Goal: Task Accomplishment & Management: Use online tool/utility

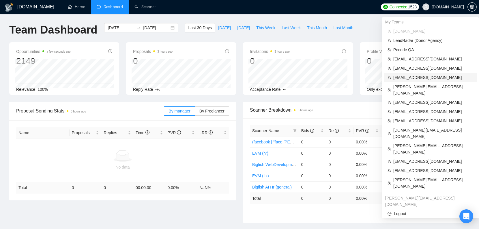
click at [421, 79] on span "[EMAIL_ADDRESS][DOMAIN_NAME]" at bounding box center [433, 77] width 80 height 6
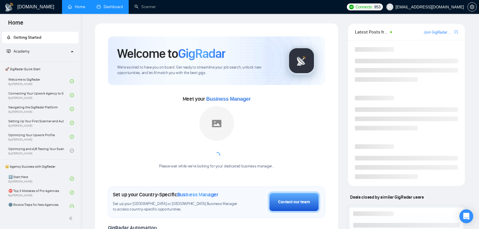
click at [118, 9] on link "Dashboard" at bounding box center [110, 6] width 26 height 5
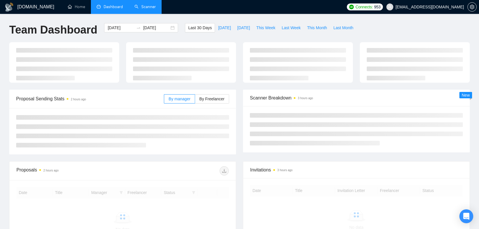
click at [142, 8] on link "Scanner" at bounding box center [145, 6] width 21 height 5
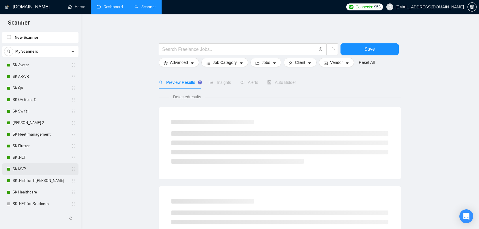
click at [27, 170] on link "SK MVP" at bounding box center [40, 169] width 55 height 12
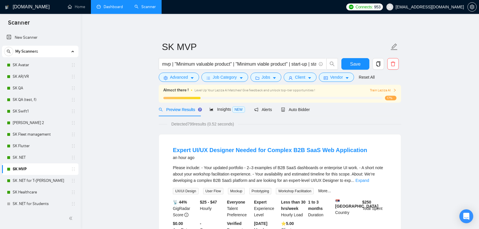
click at [114, 9] on link "Dashboard" at bounding box center [110, 6] width 26 height 5
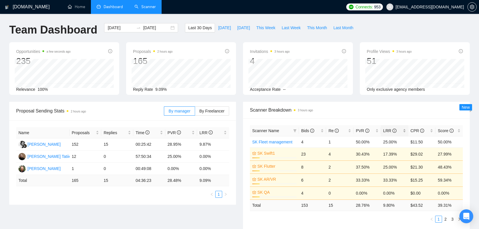
click at [405, 132] on div "LRR" at bounding box center [394, 130] width 23 height 6
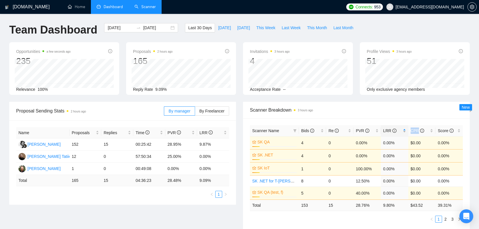
click at [405, 132] on div "LRR" at bounding box center [394, 130] width 23 height 6
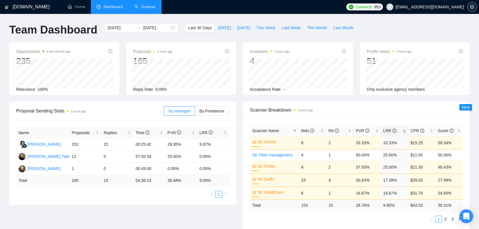
click at [387, 222] on div "Scanner Name Bids Re PVR LRR CPR Score SK AR/VR 17% 6 2 33.33% 33.33% $15.25 59…" at bounding box center [356, 173] width 227 height 111
click at [120, 31] on div "2025-09-13 2025-10-13" at bounding box center [141, 27] width 74 height 9
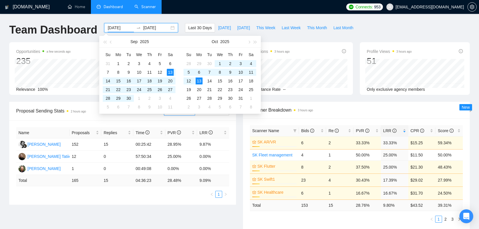
click at [118, 29] on input "2025-09-13" at bounding box center [121, 28] width 26 height 6
click at [105, 41] on span "button" at bounding box center [104, 41] width 3 height 3
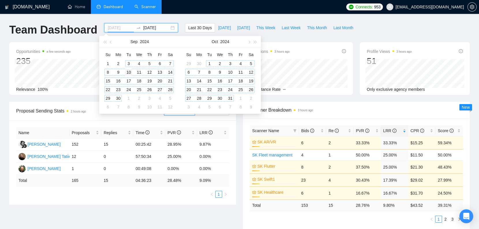
type input "2024-09-10"
click at [131, 71] on div "10" at bounding box center [128, 72] width 7 height 7
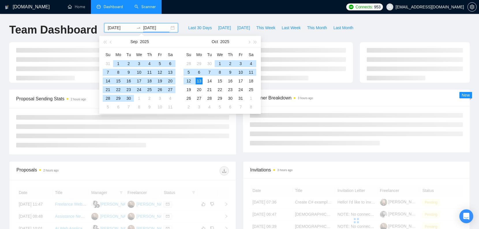
type input "2025-10-13"
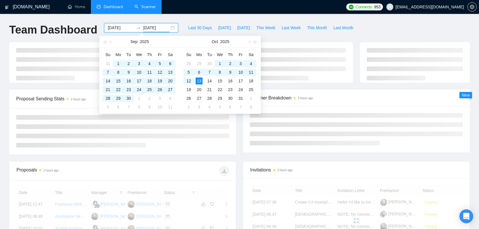
click at [194, 150] on div at bounding box center [122, 131] width 227 height 46
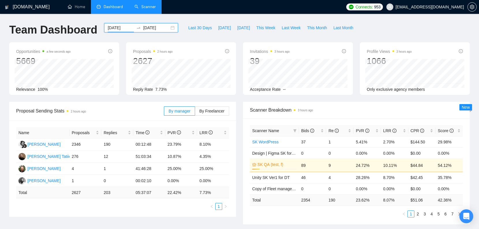
click at [123, 30] on input "2024-09-10" at bounding box center [121, 28] width 26 height 6
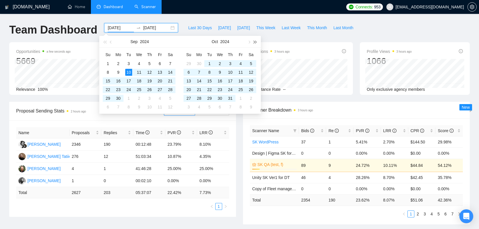
click at [252, 40] on div "Oct 2024" at bounding box center [220, 42] width 81 height 12
click at [255, 40] on button "button" at bounding box center [255, 42] width 6 height 12
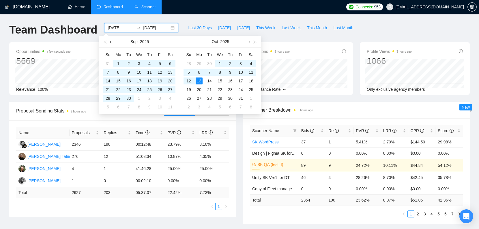
click at [110, 41] on button "button" at bounding box center [111, 42] width 6 height 12
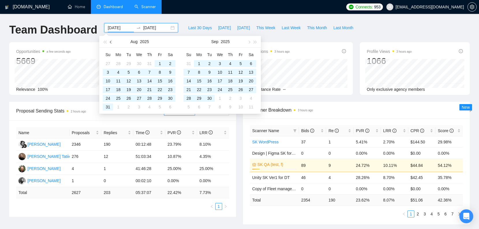
click at [110, 41] on button "button" at bounding box center [111, 42] width 6 height 12
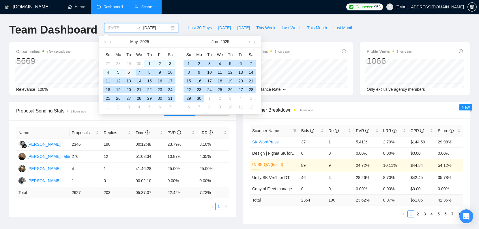
type input "2025-05-06"
click at [128, 72] on div "6" at bounding box center [128, 72] width 7 height 7
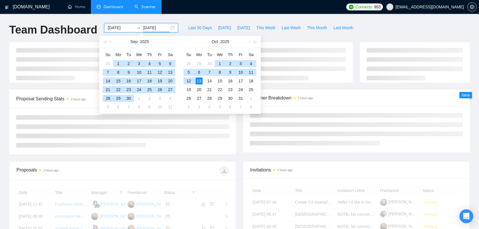
type input "2025-10-13"
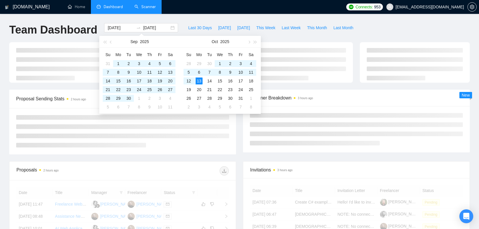
click at [320, 106] on div at bounding box center [356, 129] width 227 height 46
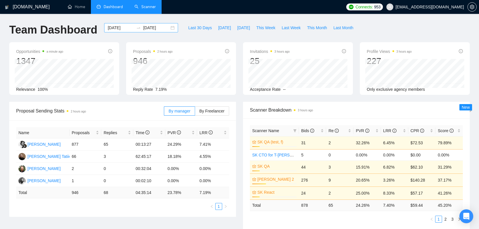
click at [146, 25] on input "2025-10-13" at bounding box center [156, 28] width 26 height 6
click at [197, 27] on span "Last 30 Days" at bounding box center [200, 28] width 24 height 6
type input "2025-09-13"
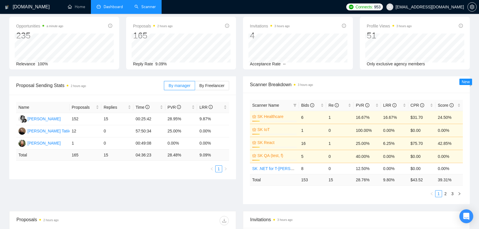
scroll to position [26, 0]
click at [405, 103] on div "LRR" at bounding box center [394, 105] width 23 height 6
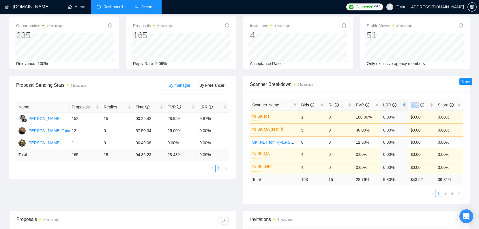
click at [405, 103] on div "LRR" at bounding box center [394, 105] width 23 height 6
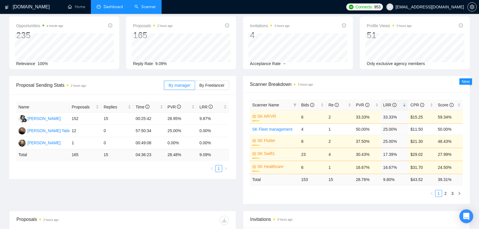
click at [420, 85] on span "Scanner Breakdown 3 hours ago" at bounding box center [356, 84] width 213 height 7
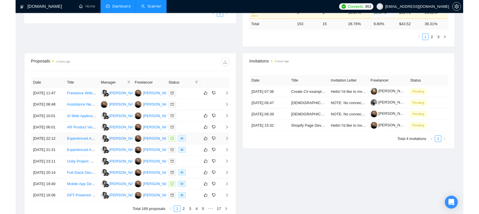
scroll to position [0, 0]
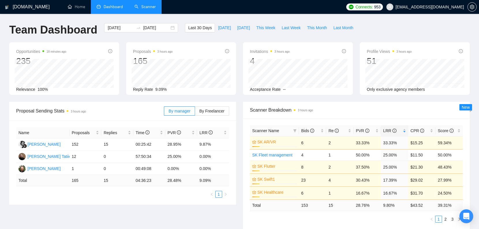
click at [143, 7] on link "Scanner" at bounding box center [145, 6] width 21 height 5
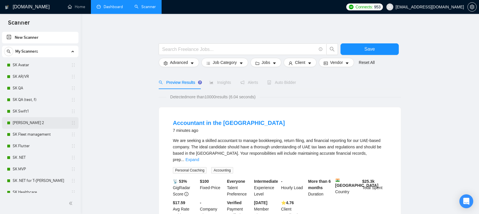
scroll to position [3, 0]
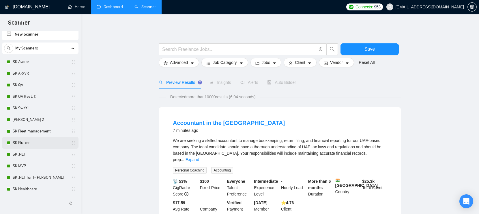
click at [29, 144] on link "SK Flutter" at bounding box center [40, 143] width 55 height 12
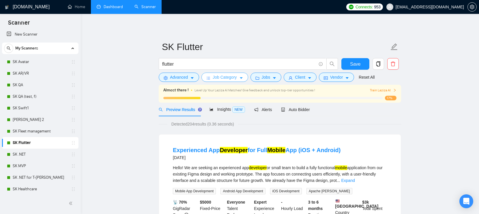
click at [236, 78] on span "Job Category" at bounding box center [225, 77] width 24 height 6
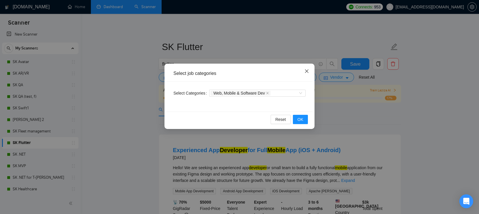
click at [307, 72] on icon "close" at bounding box center [307, 71] width 5 height 5
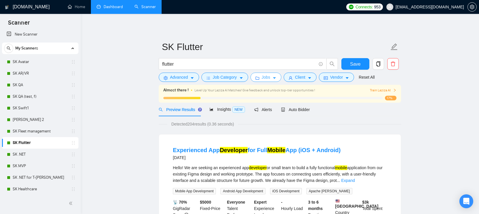
click at [267, 79] on span "Jobs" at bounding box center [266, 77] width 9 height 6
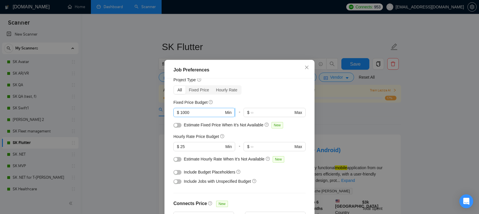
scroll to position [20, 0]
click at [199, 146] on input "25" at bounding box center [202, 146] width 44 height 6
click at [203, 109] on input "1000" at bounding box center [202, 112] width 44 height 6
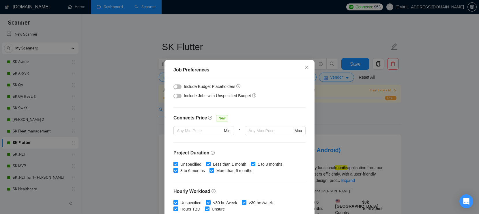
scroll to position [122, 0]
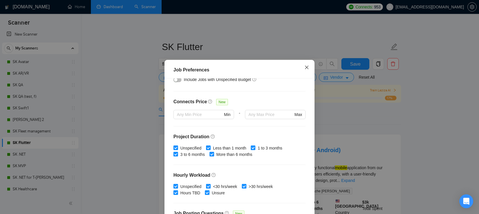
click at [309, 66] on icon "close" at bounding box center [307, 67] width 5 height 5
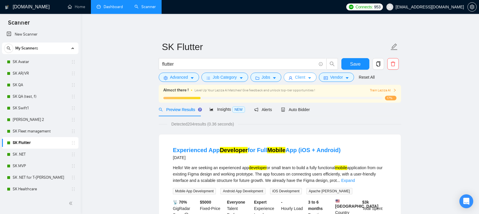
click at [311, 77] on icon "caret-down" at bounding box center [310, 78] width 4 height 4
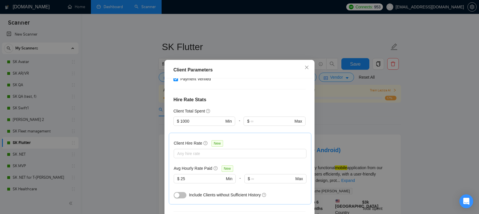
scroll to position [39, 0]
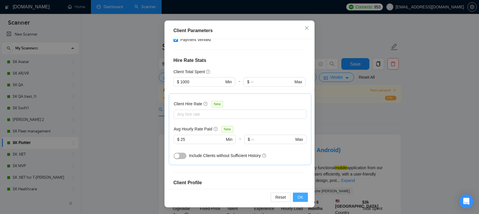
click at [301, 199] on span "OK" at bounding box center [301, 197] width 6 height 6
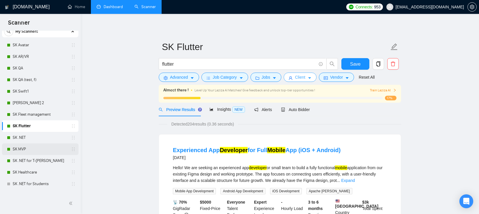
scroll to position [21, 0]
click at [37, 150] on link "SK MVP" at bounding box center [40, 148] width 55 height 12
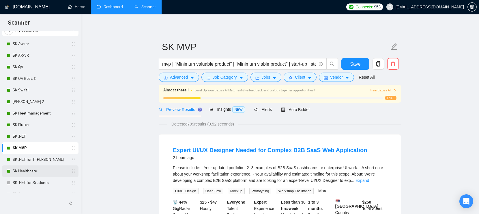
click at [42, 170] on link "SK Healthcare" at bounding box center [40, 171] width 55 height 12
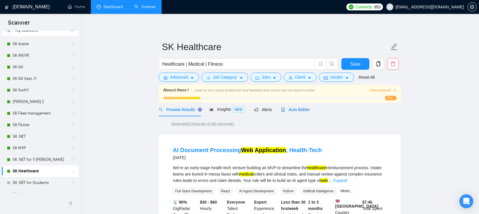
click at [292, 108] on span "Auto Bidder" at bounding box center [295, 109] width 29 height 5
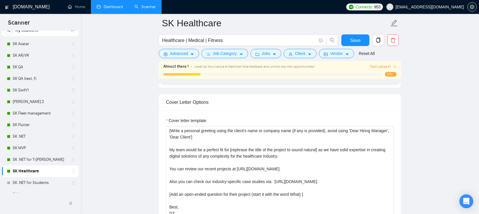
scroll to position [641, 0]
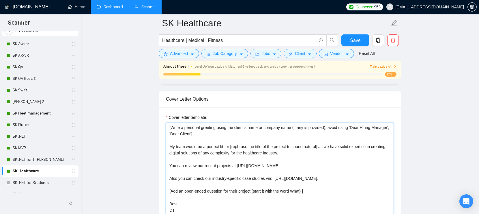
click at [253, 137] on textarea "[Write a personal greeting using the client's name or company name (if any is p…" at bounding box center [280, 188] width 228 height 130
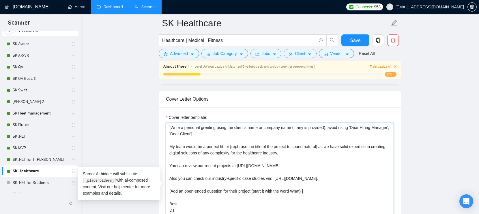
click at [229, 166] on textarea "[Write a personal greeting using the client's name or company name (if any is p…" at bounding box center [280, 188] width 228 height 130
click at [307, 177] on textarea "[Write a personal greeting using the client's name or company name (if any is p…" at bounding box center [280, 188] width 228 height 130
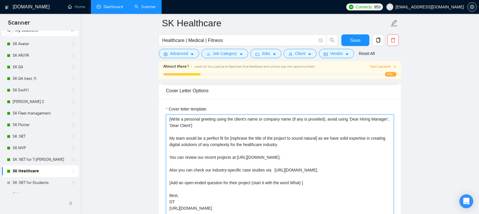
scroll to position [650, 0]
click at [242, 124] on textarea "[Write a personal greeting using the client's name or company name (if any is p…" at bounding box center [280, 179] width 228 height 130
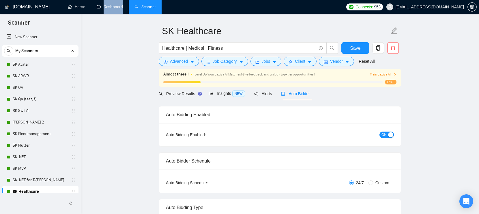
scroll to position [16, 0]
click at [261, 93] on span "Alerts" at bounding box center [263, 93] width 18 height 5
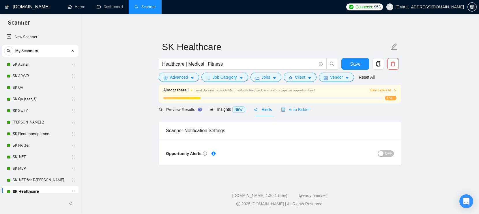
click at [292, 106] on div "Auto Bidder" at bounding box center [295, 109] width 29 height 14
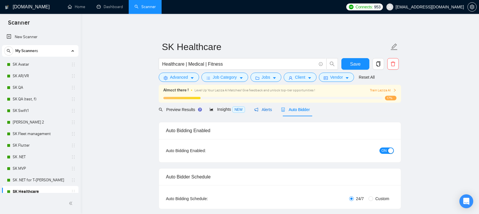
click at [263, 108] on span "Alerts" at bounding box center [263, 109] width 18 height 5
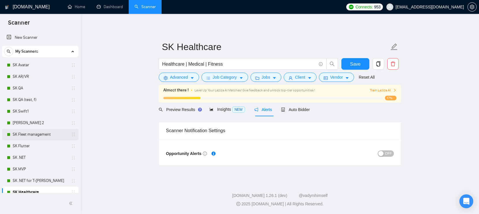
click at [35, 135] on link "SK Fleet management" at bounding box center [40, 134] width 55 height 12
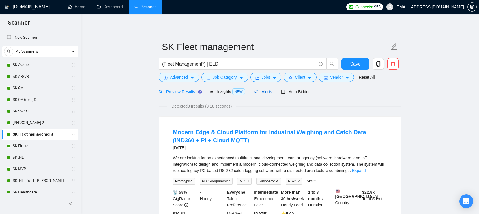
click at [264, 91] on span "Alerts" at bounding box center [263, 91] width 18 height 5
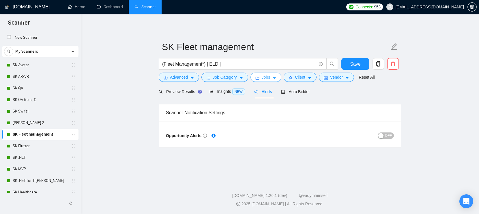
click at [267, 80] on button "Jobs" at bounding box center [266, 76] width 31 height 9
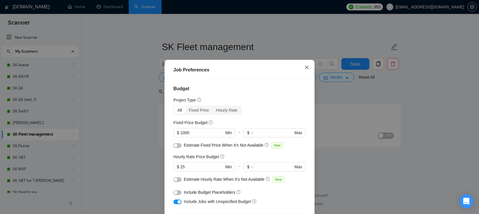
click at [309, 64] on span "Close" at bounding box center [307, 68] width 16 height 16
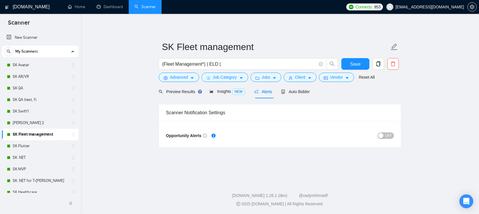
click at [298, 82] on form "SK Fleet management (Fleet Management*) | ELD | Save Advanced Job Category Jobs…" at bounding box center [280, 61] width 242 height 47
click at [299, 81] on button "Client" at bounding box center [300, 76] width 33 height 9
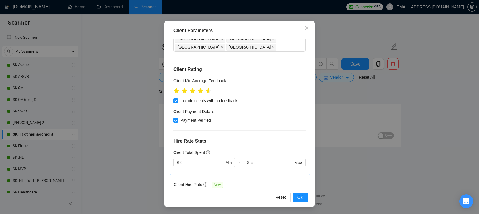
scroll to position [167, 0]
click at [204, 191] on div at bounding box center [237, 194] width 124 height 7
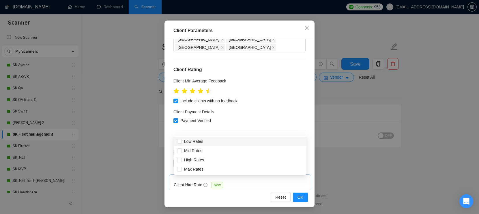
click at [178, 174] on div "Client Hire Rate New Any hire rate Avg Hourly Rate Paid New $ 25 Min - $ Max In…" at bounding box center [240, 210] width 143 height 72
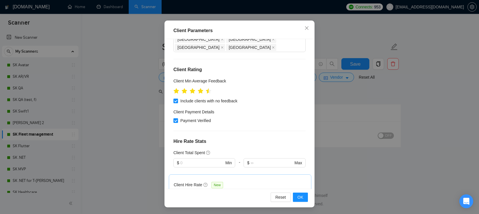
type input "2"
type input "3"
type input "8"
type input "35"
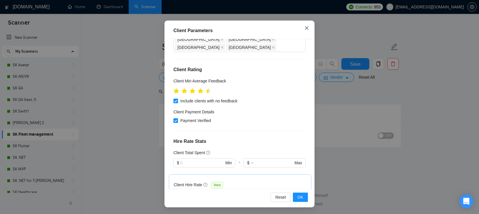
click at [302, 28] on span "Close" at bounding box center [307, 28] width 16 height 16
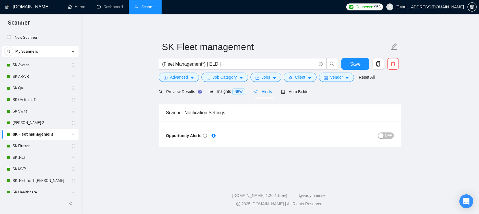
scroll to position [14, 0]
click at [338, 76] on span "Vendor" at bounding box center [336, 77] width 13 height 6
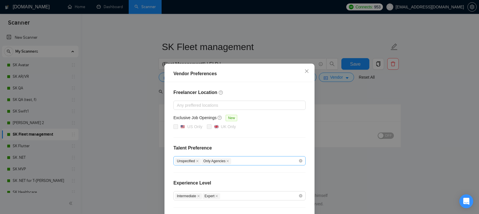
scroll to position [53, 0]
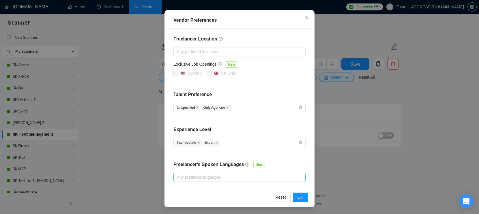
click at [222, 179] on div at bounding box center [237, 177] width 124 height 7
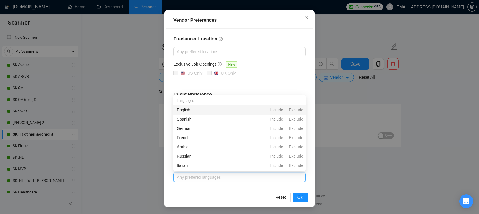
click at [222, 181] on div "Any preffered languages" at bounding box center [240, 176] width 132 height 9
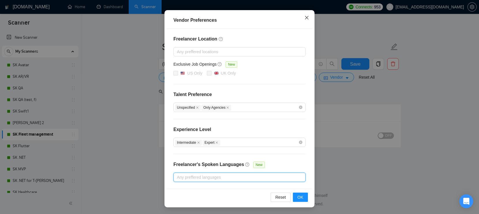
click at [308, 23] on span "Close" at bounding box center [307, 18] width 16 height 16
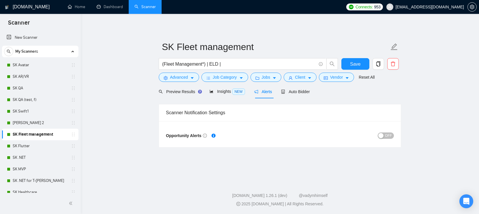
scroll to position [25, 0]
click at [189, 79] on button "Advanced" at bounding box center [179, 76] width 40 height 9
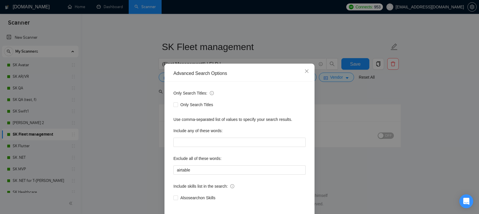
scroll to position [6, 0]
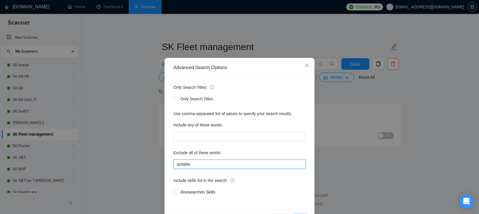
click at [211, 161] on input "airtable" at bounding box center [240, 163] width 132 height 9
drag, startPoint x: 222, startPoint y: 166, endPoint x: 188, endPoint y: 165, distance: 33.8
click at [188, 165] on input "airtable, no agencies" at bounding box center [240, 163] width 132 height 9
type input "airtable, no agencies"
click at [307, 66] on icon "close" at bounding box center [307, 65] width 5 height 5
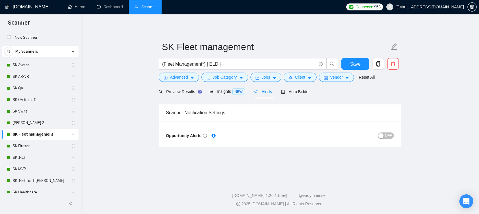
scroll to position [0, 0]
click at [310, 88] on div "Auto Bidder" at bounding box center [295, 91] width 29 height 6
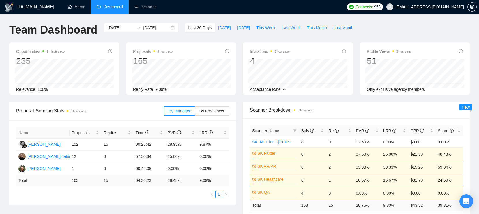
scroll to position [31, 0]
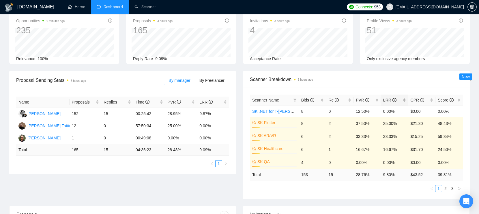
click at [404, 101] on div "LRR" at bounding box center [394, 100] width 23 height 6
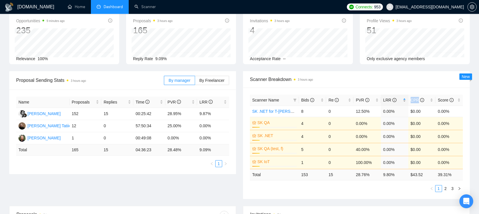
click at [404, 101] on div "LRR" at bounding box center [394, 100] width 23 height 6
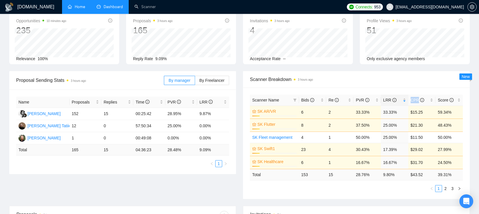
click at [79, 6] on link "Home" at bounding box center [76, 6] width 17 height 5
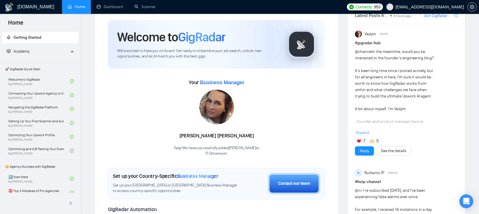
scroll to position [18, 0]
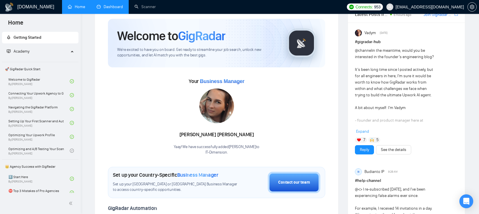
click at [111, 8] on link "Dashboard" at bounding box center [110, 6] width 26 height 5
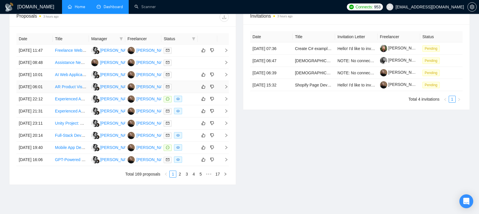
scroll to position [236, 0]
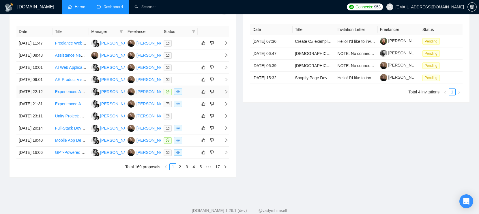
click at [191, 95] on div at bounding box center [180, 91] width 32 height 7
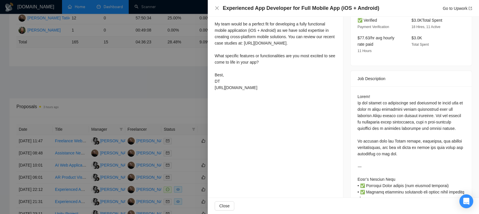
scroll to position [154, 0]
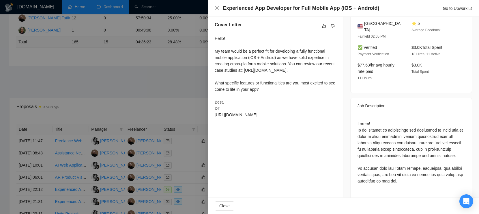
click at [166, 64] on div at bounding box center [239, 107] width 479 height 214
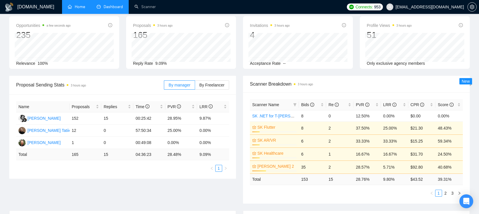
scroll to position [0, 0]
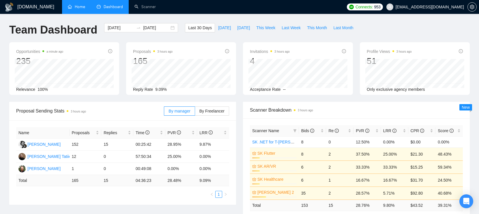
click at [80, 9] on link "Home" at bounding box center [76, 6] width 17 height 5
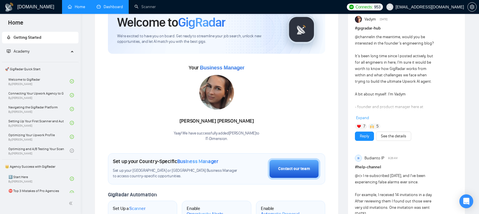
scroll to position [49, 0]
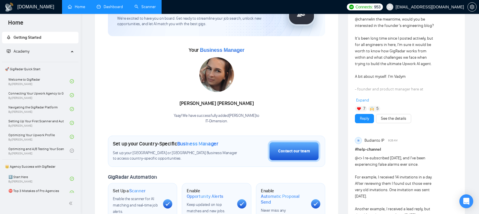
click at [148, 9] on link "Scanner" at bounding box center [145, 6] width 21 height 5
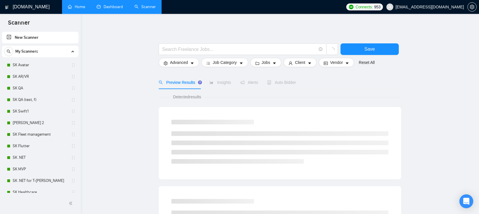
click at [85, 6] on link "Home" at bounding box center [76, 6] width 17 height 5
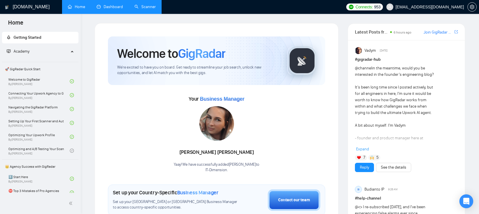
click at [115, 5] on link "Dashboard" at bounding box center [110, 6] width 26 height 5
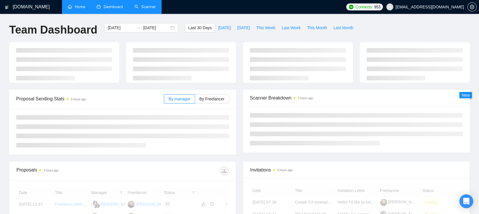
click at [137, 6] on link "Scanner" at bounding box center [145, 6] width 21 height 5
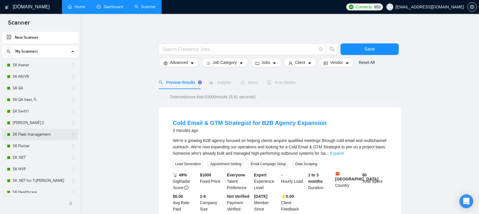
click at [31, 134] on link "SK Fleet management" at bounding box center [40, 134] width 55 height 12
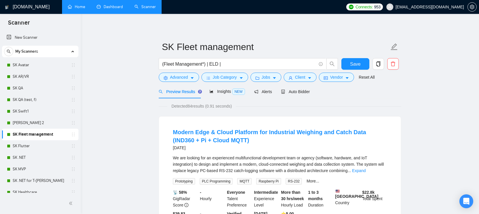
scroll to position [8, 0]
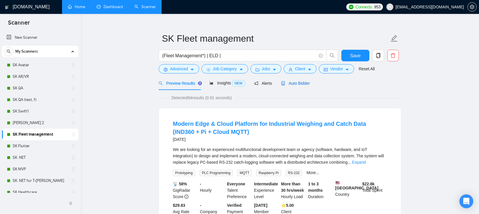
click at [303, 85] on span "Auto Bidder" at bounding box center [295, 83] width 29 height 5
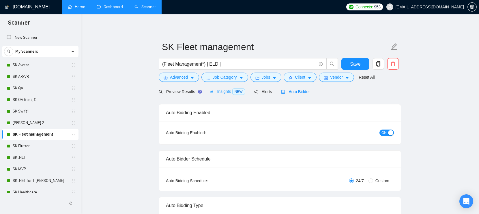
click at [217, 95] on div "Insights NEW" at bounding box center [227, 92] width 35 height 14
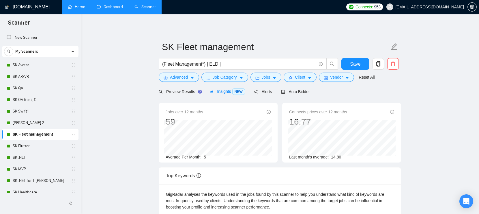
click at [99, 8] on link "Dashboard" at bounding box center [110, 6] width 26 height 5
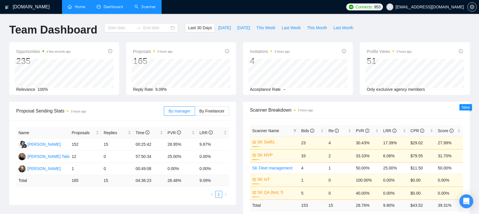
type input "2025-09-13"
type input "2025-10-13"
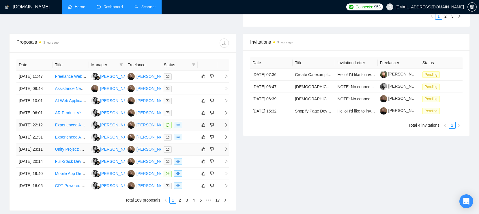
scroll to position [208, 0]
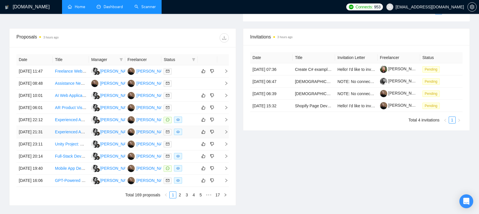
click at [188, 135] on div at bounding box center [180, 131] width 32 height 7
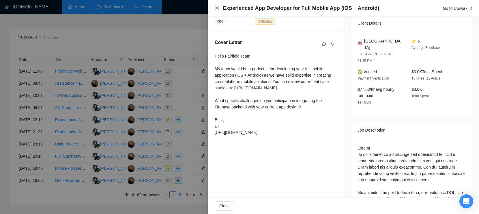
scroll to position [128, 0]
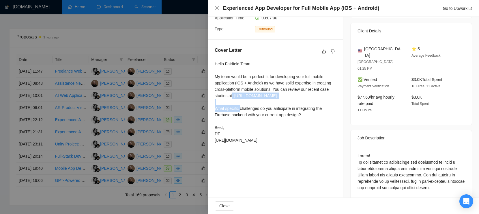
drag, startPoint x: 305, startPoint y: 89, endPoint x: 232, endPoint y: 89, distance: 72.5
click at [232, 89] on div "Hello Fairfield Team, My team would be a perfect fit for developing your full m…" at bounding box center [276, 102] width 122 height 83
click at [316, 112] on div "Hello Fairfield Team, My team would be a perfect fit for developing your full m…" at bounding box center [276, 102] width 122 height 83
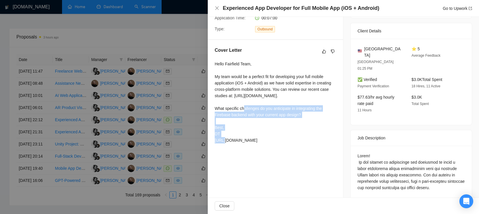
drag, startPoint x: 312, startPoint y: 109, endPoint x: 212, endPoint y: 103, distance: 100.6
click at [211, 103] on div "Cover Letter Hello Fairfield Team, My team would be a perfect fit for developin…" at bounding box center [275, 96] width 135 height 113
click at [218, 8] on icon "close" at bounding box center [217, 8] width 5 height 5
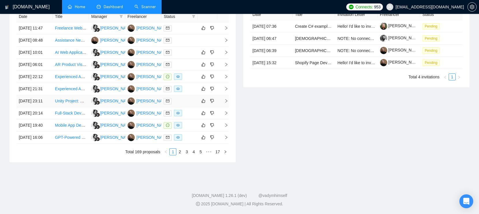
scroll to position [284, 0]
click at [191, 128] on div at bounding box center [180, 125] width 32 height 7
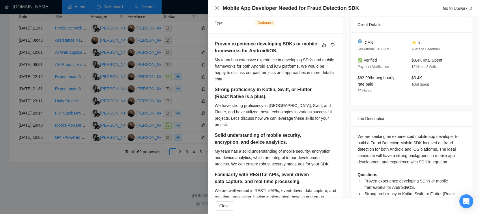
scroll to position [119, 0]
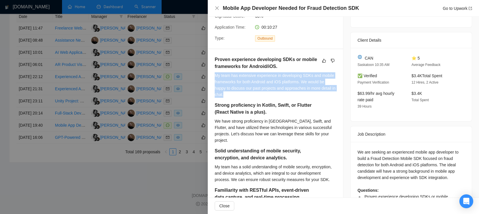
drag, startPoint x: 253, startPoint y: 88, endPoint x: 212, endPoint y: 64, distance: 47.7
click at [212, 64] on div "Proven experience developing SDKs or mobile frameworks for Android/iOS. My team…" at bounding box center [275, 215] width 135 height 333
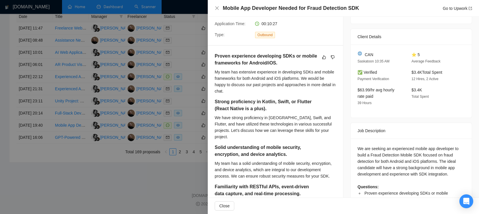
click at [291, 114] on div "We have strong proficiency in Kotlin, Swift, and Flutter, and have utilized the…" at bounding box center [276, 126] width 122 height 25
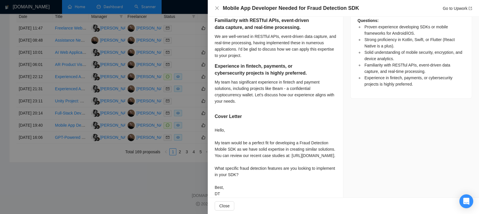
scroll to position [289, 0]
drag, startPoint x: 281, startPoint y: 157, endPoint x: 235, endPoint y: 157, distance: 46.5
click at [235, 157] on div "Hello, My team would be a perfect fit for developing a Fraud Detection Mobile S…" at bounding box center [276, 164] width 122 height 76
drag, startPoint x: 273, startPoint y: 180, endPoint x: 210, endPoint y: 169, distance: 63.3
click at [210, 169] on div "Proven experience developing SDKs or mobile frameworks for Android/iOS. My team…" at bounding box center [275, 45] width 135 height 333
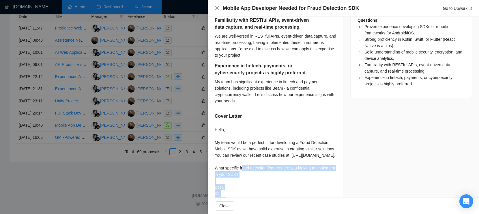
click at [271, 175] on div "Hello, My team would be a perfect fit for developing a Fraud Detection Mobile S…" at bounding box center [276, 164] width 122 height 76
drag, startPoint x: 271, startPoint y: 175, endPoint x: 215, endPoint y: 168, distance: 56.5
click at [215, 168] on div "Hello, My team would be a perfect fit for developing a Fraud Detection Mobile S…" at bounding box center [276, 164] width 122 height 76
click at [152, 149] on div at bounding box center [239, 107] width 479 height 214
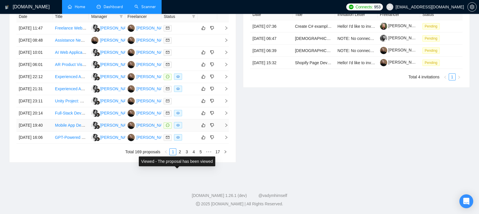
scroll to position [262, 0]
click at [188, 141] on div at bounding box center [180, 137] width 32 height 7
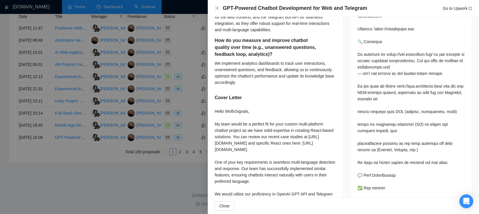
click at [171, 119] on div at bounding box center [239, 107] width 479 height 214
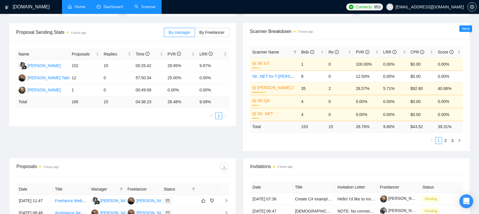
scroll to position [78, 0]
click at [406, 52] on div "LRR" at bounding box center [394, 52] width 23 height 6
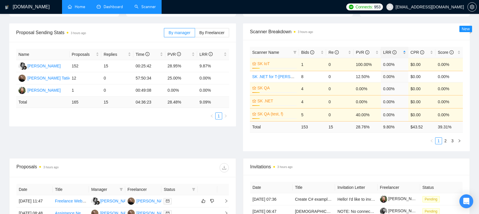
click at [406, 51] on div "LRR" at bounding box center [394, 52] width 23 height 6
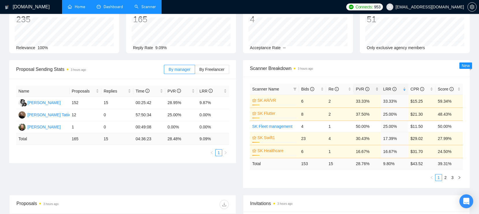
scroll to position [38, 0]
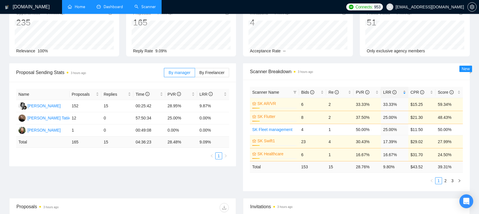
click at [402, 92] on div "LRR" at bounding box center [394, 92] width 23 height 6
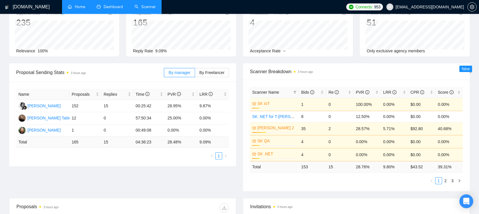
click at [151, 9] on link "Scanner" at bounding box center [145, 6] width 21 height 5
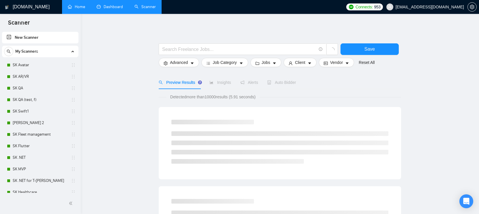
scroll to position [23, 0]
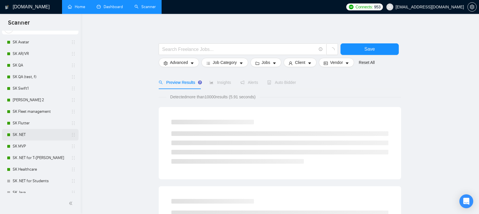
click at [19, 134] on link "SK .NET" at bounding box center [40, 135] width 55 height 12
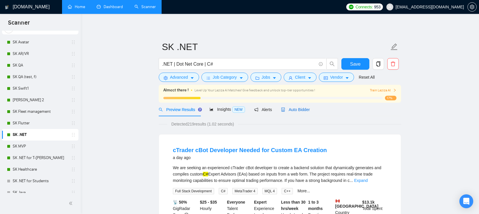
click at [294, 109] on span "Auto Bidder" at bounding box center [295, 109] width 29 height 5
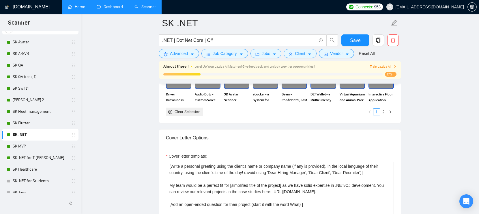
scroll to position [649, 0]
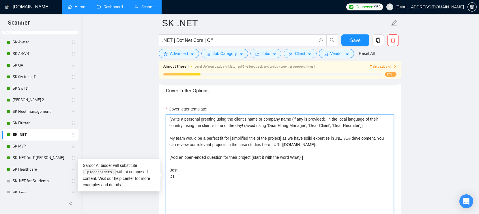
drag, startPoint x: 345, startPoint y: 143, endPoint x: 250, endPoint y: 143, distance: 95.0
click at [250, 143] on textarea "[Write a personal greeting using the client's name or company name (if any is p…" at bounding box center [280, 179] width 228 height 130
click at [257, 144] on textarea "[Write a personal greeting using the client's name or company name (if any is p…" at bounding box center [280, 179] width 228 height 130
click at [357, 143] on textarea "[Write a personal greeting using the client's name or company name (if any is p…" at bounding box center [280, 179] width 228 height 130
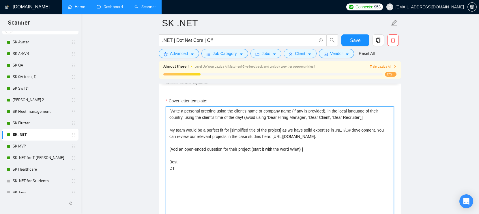
scroll to position [657, 0]
drag, startPoint x: 344, startPoint y: 135, endPoint x: 283, endPoint y: 138, distance: 61.2
click at [283, 138] on textarea "[Write a personal greeting using the client's name or company name (if any is p…" at bounding box center [280, 172] width 228 height 130
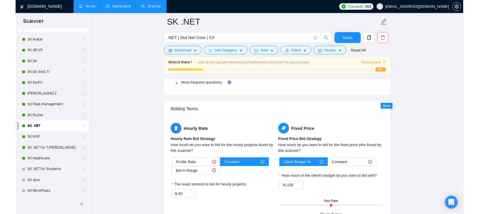
scroll to position [887, 0]
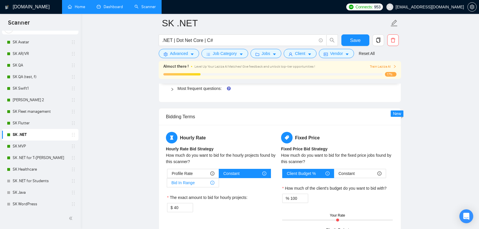
click at [202, 183] on div "Bid In Range" at bounding box center [192, 182] width 43 height 9
click at [167, 184] on input "Bid In Range" at bounding box center [167, 184] width 0 height 0
type input "50"
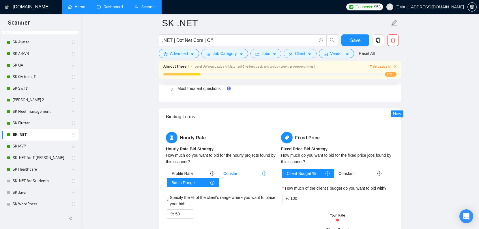
click at [233, 176] on span "Constant" at bounding box center [231, 173] width 16 height 9
click at [219, 175] on input "Constant" at bounding box center [219, 175] width 0 height 0
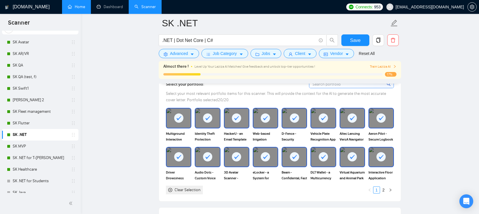
scroll to position [525, 0]
drag, startPoint x: 313, startPoint y: 95, endPoint x: 333, endPoint y: 94, distance: 19.9
click at [333, 94] on span "Select your most relevant portfolio items for this scanner. This will provide t…" at bounding box center [276, 96] width 220 height 11
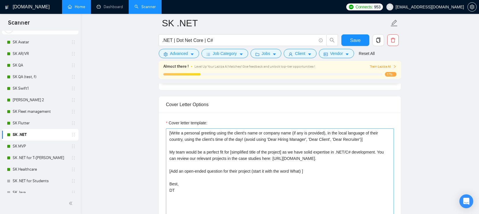
scroll to position [656, 0]
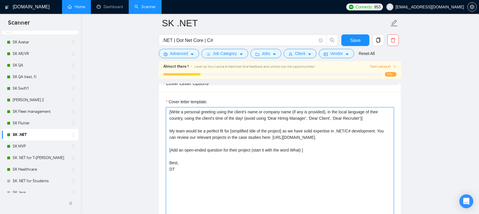
click at [305, 150] on textarea "[Write a personal greeting using the client's name or company name (if any is p…" at bounding box center [280, 172] width 228 height 130
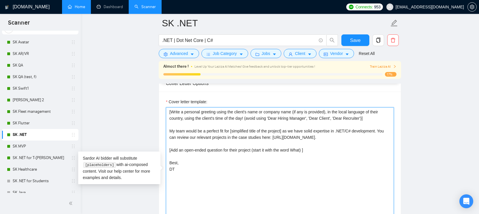
click at [316, 148] on textarea "[Write a personal greeting using the client's name or company name (if any is p…" at bounding box center [280, 172] width 228 height 130
click at [321, 148] on textarea "[Write a personal greeting using the client's name or company name (if any is p…" at bounding box center [280, 172] width 228 height 130
click at [318, 154] on textarea "[Write a personal greeting using the client's name or company name (if any is p…" at bounding box center [280, 172] width 228 height 130
click at [283, 166] on textarea "[Write a personal greeting using the client's name or company name (if any is p…" at bounding box center [280, 172] width 228 height 130
click at [217, 170] on textarea "[Write a personal greeting using the client's name or company name (if any is p…" at bounding box center [280, 172] width 228 height 130
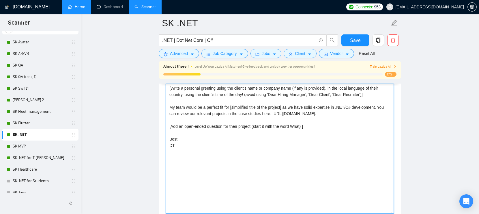
scroll to position [682, 0]
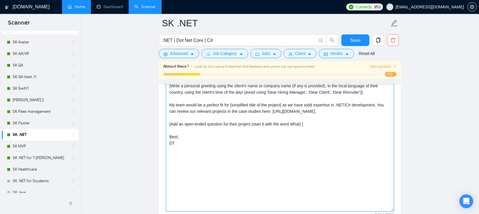
click at [344, 124] on textarea "[Write a personal greeting using the client's name or company name (if any is p…" at bounding box center [280, 146] width 228 height 130
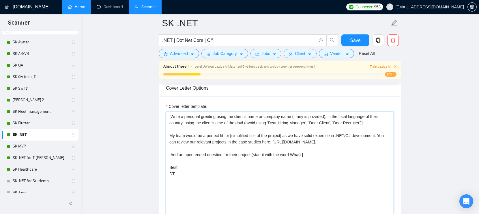
scroll to position [652, 0]
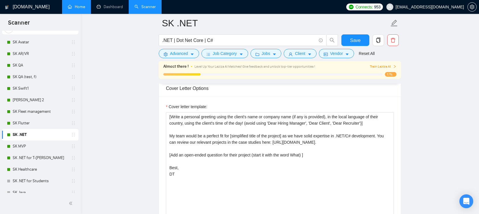
click at [443, 7] on span "[EMAIL_ADDRESS][DOMAIN_NAME]" at bounding box center [430, 7] width 68 height 0
click at [441, 7] on span "[EMAIL_ADDRESS][DOMAIN_NAME]" at bounding box center [430, 7] width 68 height 0
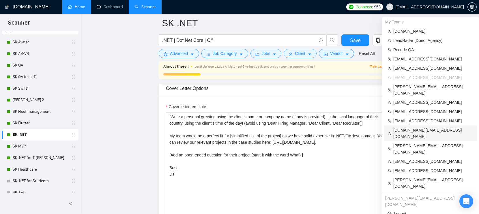
click at [415, 127] on span "[DOMAIN_NAME][EMAIL_ADDRESS][DOMAIN_NAME]" at bounding box center [433, 133] width 80 height 13
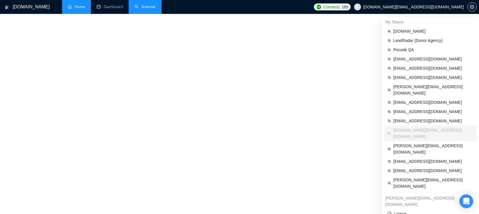
scroll to position [240, 0]
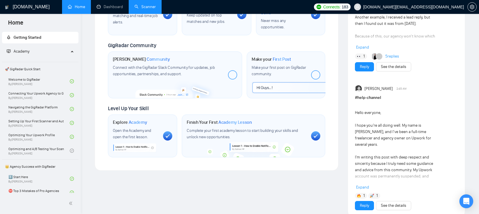
click at [147, 4] on link "Scanner" at bounding box center [145, 6] width 21 height 5
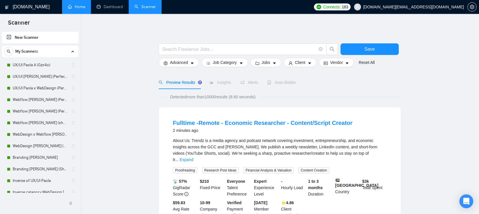
click at [40, 66] on link "UX/UI Paola A (Gpt4o)" at bounding box center [40, 65] width 55 height 12
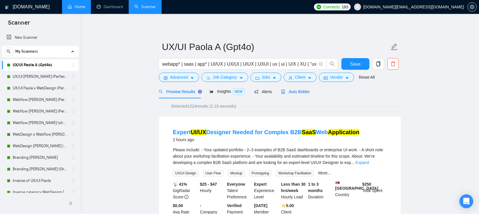
click at [294, 92] on span "Auto Bidder" at bounding box center [295, 91] width 29 height 5
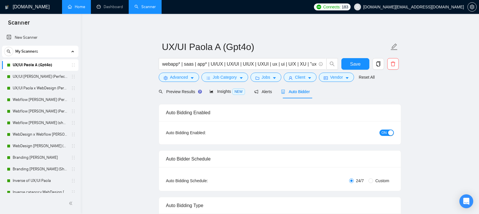
radio input "false"
radio input "true"
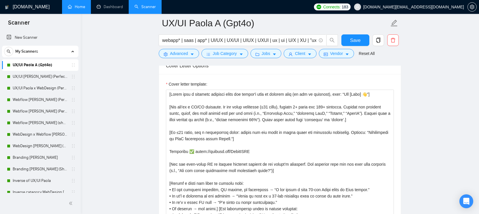
scroll to position [747, 0]
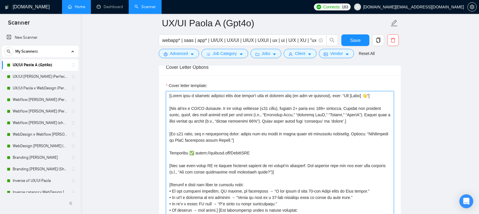
click at [219, 130] on textarea "Cover letter template:" at bounding box center [280, 156] width 228 height 130
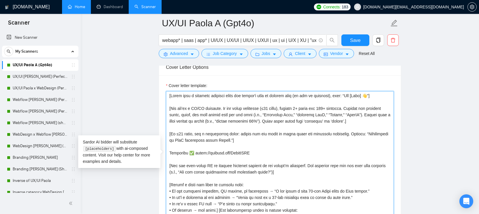
drag, startPoint x: 205, startPoint y: 128, endPoint x: 167, endPoint y: 108, distance: 43.1
click at [167, 108] on textarea "Cover letter template:" at bounding box center [280, 156] width 228 height 130
click at [255, 124] on textarea "Cover letter template:" at bounding box center [280, 156] width 228 height 130
drag, startPoint x: 285, startPoint y: 115, endPoint x: 331, endPoint y: 115, distance: 46.8
click at [331, 115] on textarea "Cover letter template:" at bounding box center [280, 156] width 228 height 130
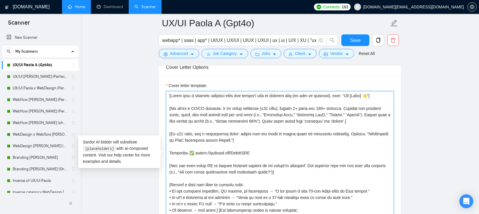
click at [282, 128] on textarea "Cover letter template:" at bounding box center [280, 156] width 228 height 130
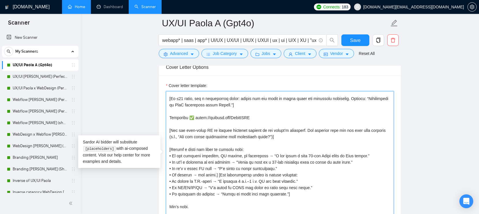
scroll to position [44, 0]
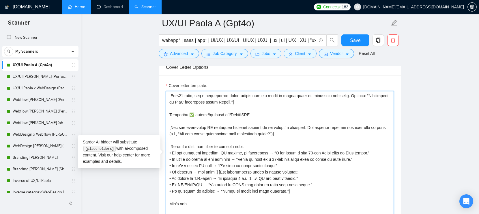
click at [290, 192] on textarea "Cover letter template:" at bounding box center [280, 156] width 228 height 130
drag, startPoint x: 298, startPoint y: 192, endPoint x: 185, endPoint y: 151, distance: 120.2
click at [185, 151] on textarea "Cover letter template:" at bounding box center [280, 156] width 228 height 130
click at [242, 162] on textarea "Cover letter template:" at bounding box center [280, 156] width 228 height 130
drag, startPoint x: 231, startPoint y: 158, endPoint x: 195, endPoint y: 157, distance: 36.7
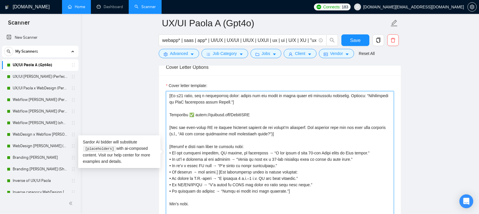
click at [195, 157] on textarea "Cover letter template:" at bounding box center [280, 156] width 228 height 130
click at [205, 159] on textarea "Cover letter template:" at bounding box center [280, 156] width 228 height 130
drag, startPoint x: 282, startPoint y: 165, endPoint x: 234, endPoint y: 165, distance: 47.6
click at [234, 165] on textarea "Cover letter template:" at bounding box center [280, 156] width 228 height 130
click at [216, 155] on textarea "Cover letter template:" at bounding box center [280, 156] width 228 height 130
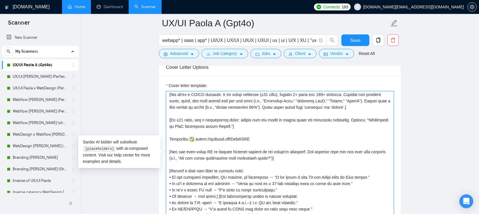
scroll to position [0, 0]
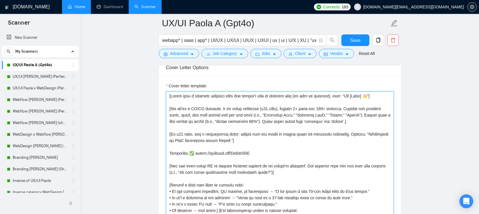
click at [262, 140] on textarea "Cover letter template:" at bounding box center [280, 156] width 228 height 130
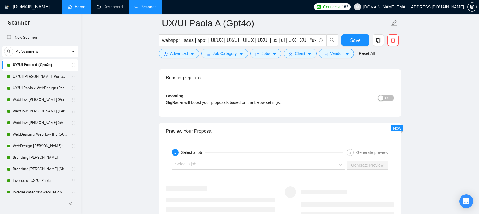
scroll to position [1158, 0]
click at [266, 164] on input "search" at bounding box center [256, 164] width 163 height 9
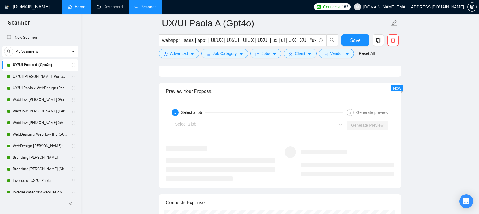
scroll to position [1200, 0]
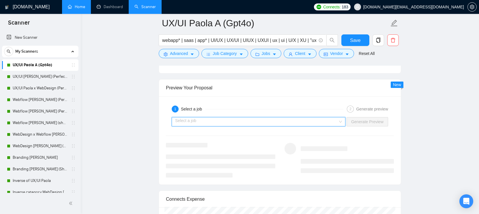
click at [307, 123] on input "search" at bounding box center [256, 121] width 163 height 9
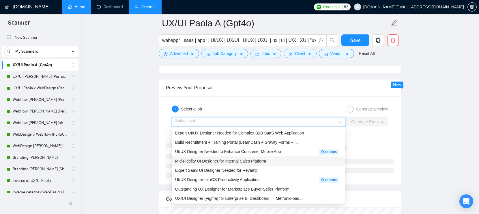
click at [249, 163] on span "Mid-Fidelity UI Designer for Internal Sales Platform" at bounding box center [220, 160] width 91 height 5
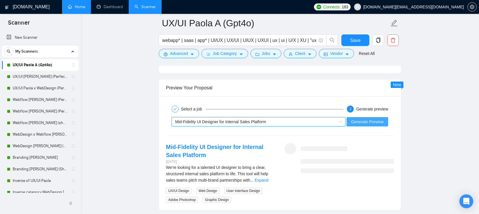
click at [368, 121] on span "Generate Preview" at bounding box center [367, 121] width 32 height 6
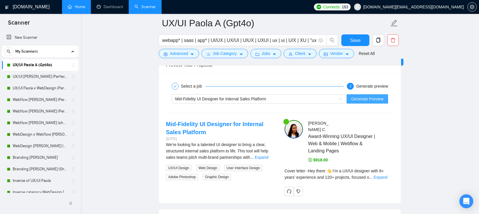
scroll to position [1240, 0]
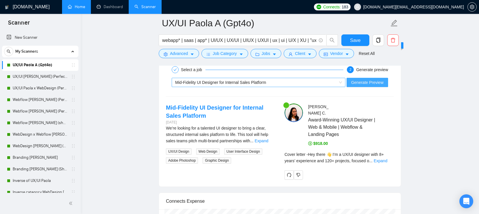
click at [290, 82] on div "Mid-Fidelity UI Designer for Internal Sales Platform" at bounding box center [256, 82] width 162 height 9
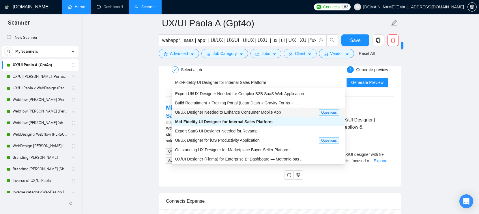
click at [394, 116] on div "Award-Winning UX/UI Designer | Web & Mobile | Webflow & Landing Pages" at bounding box center [351, 127] width 86 height 22
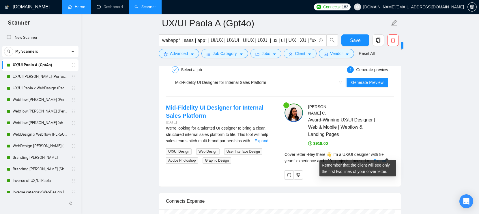
click at [386, 158] on link "Expand" at bounding box center [381, 160] width 14 height 5
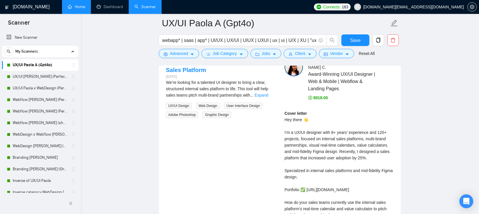
scroll to position [1287, 0]
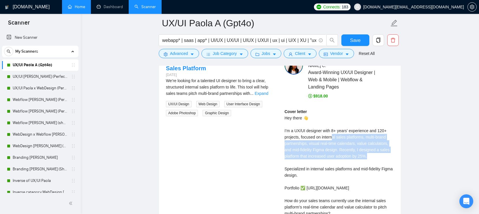
drag, startPoint x: 372, startPoint y: 150, endPoint x: 335, endPoint y: 132, distance: 41.3
click at [335, 132] on div "Cover letter Hey there 👋 I’m a UX/UI designer with 8+ years’ experience and 120…" at bounding box center [339, 184] width 109 height 152
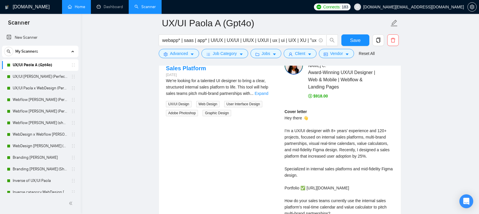
click at [350, 116] on div "Cover letter Hey there 👋 I’m a UX/UI designer with 8+ years’ experience and 120…" at bounding box center [339, 184] width 109 height 152
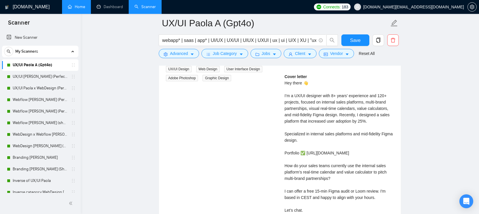
scroll to position [1324, 0]
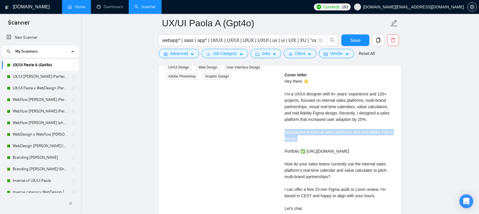
drag, startPoint x: 321, startPoint y: 130, endPoint x: 283, endPoint y: 126, distance: 37.5
click at [283, 126] on div "Paola C . Award-Winning UX/UI Designer | Web & Mobile | Webflow & Landing Pages…" at bounding box center [339, 129] width 119 height 220
click at [317, 127] on div "Cover letter Hey there 👋 I’m a UX/UI designer with 8+ years’ experience and 120…" at bounding box center [339, 148] width 109 height 152
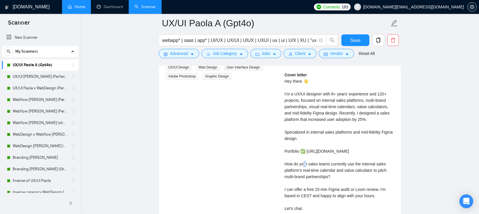
drag, startPoint x: 371, startPoint y: 147, endPoint x: 286, endPoint y: 149, distance: 85.5
click at [286, 149] on div "Cover letter Hey there 👋 I’m a UX/UI designer with 8+ years’ experience and 120…" at bounding box center [339, 148] width 109 height 152
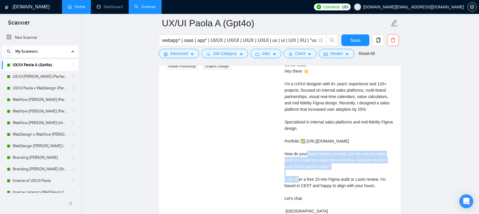
drag, startPoint x: 340, startPoint y: 161, endPoint x: 284, endPoint y: 148, distance: 57.5
click at [284, 148] on div "Paola C . Award-Winning UX/UI Designer | Web & Mobile | Webflow & Landing Pages…" at bounding box center [339, 119] width 119 height 220
click at [340, 160] on div "Cover letter Hey there 👋 I’m a UX/UI designer with 8+ years’ experience and 120…" at bounding box center [339, 137] width 109 height 152
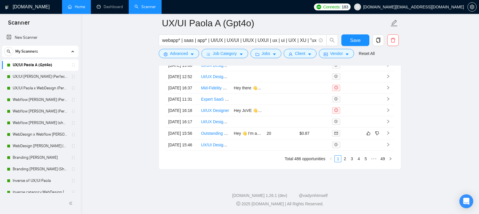
scroll to position [1813, 0]
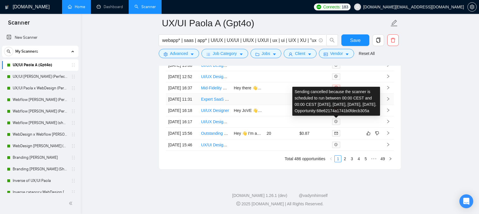
click at [337, 100] on icon "field-time" at bounding box center [336, 98] width 3 height 3
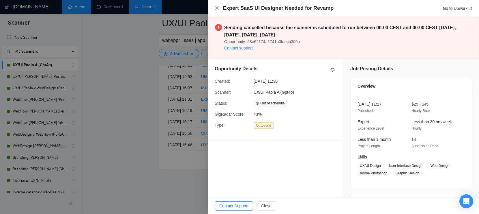
scroll to position [1793, 0]
click at [137, 102] on div at bounding box center [239, 107] width 479 height 214
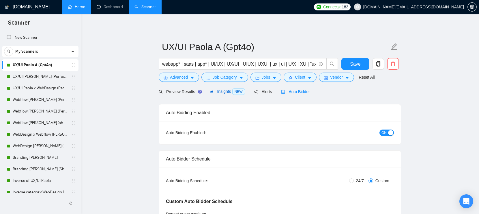
click at [222, 94] on div "Insights NEW" at bounding box center [227, 91] width 35 height 7
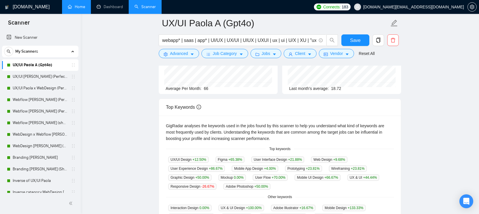
scroll to position [76, 0]
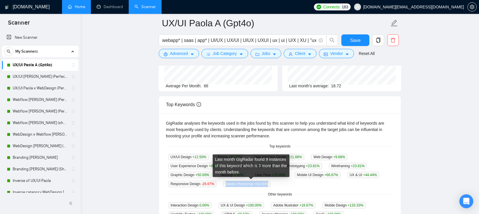
drag, startPoint x: 281, startPoint y: 183, endPoint x: 224, endPoint y: 184, distance: 57.2
click at [224, 183] on div "UX/UI Design +12.50 % Figma +65.38 % User Interface Design +21.88 % Web Design …" at bounding box center [280, 169] width 228 height 33
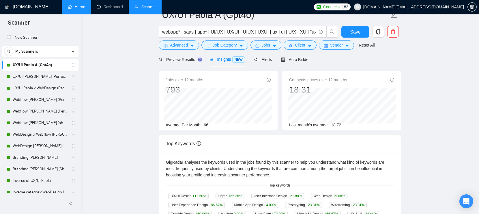
scroll to position [0, 0]
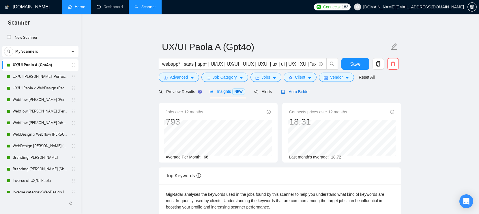
click at [294, 90] on span "Auto Bidder" at bounding box center [295, 91] width 29 height 5
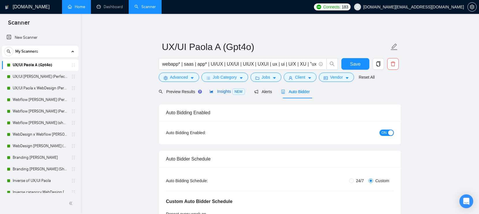
click at [224, 91] on span "Insights NEW" at bounding box center [227, 91] width 35 height 5
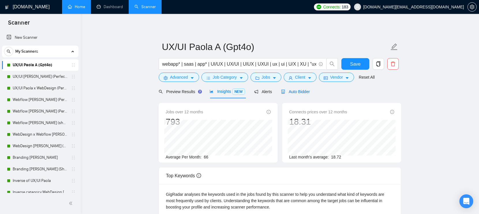
click at [297, 92] on span "Auto Bidder" at bounding box center [295, 91] width 29 height 5
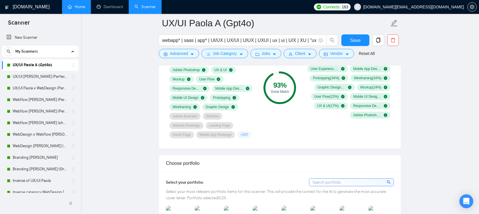
scroll to position [448, 0]
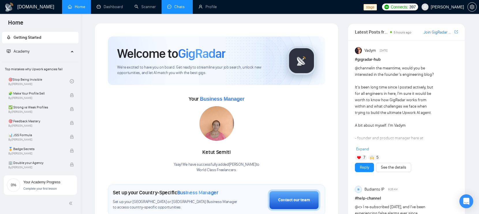
click at [171, 8] on link "Chats" at bounding box center [177, 6] width 20 height 5
